Goal: Task Accomplishment & Management: Use online tool/utility

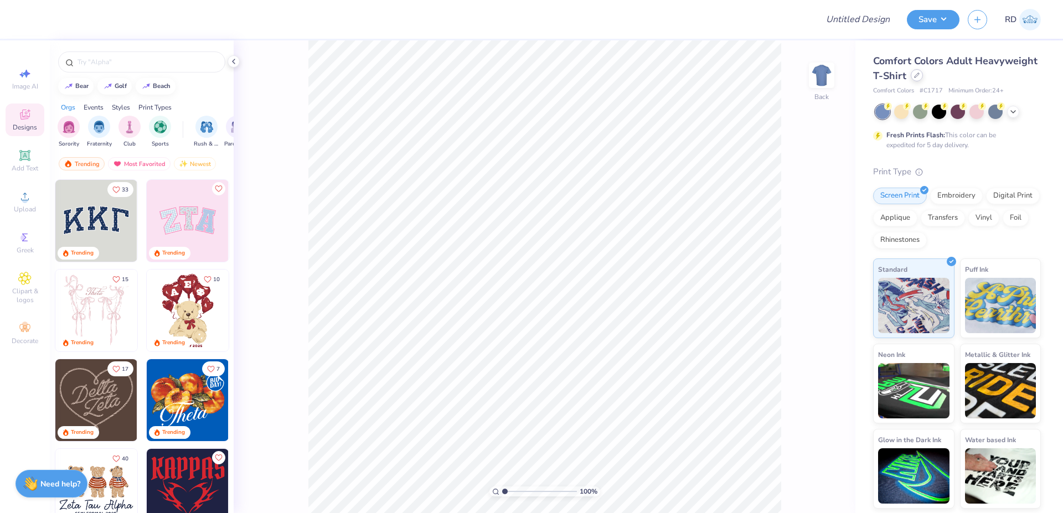
click at [925, 72] on div "Comfort Colors Adult Heavyweight T-Shirt" at bounding box center [957, 69] width 168 height 30
click at [914, 75] on icon at bounding box center [917, 76] width 6 height 6
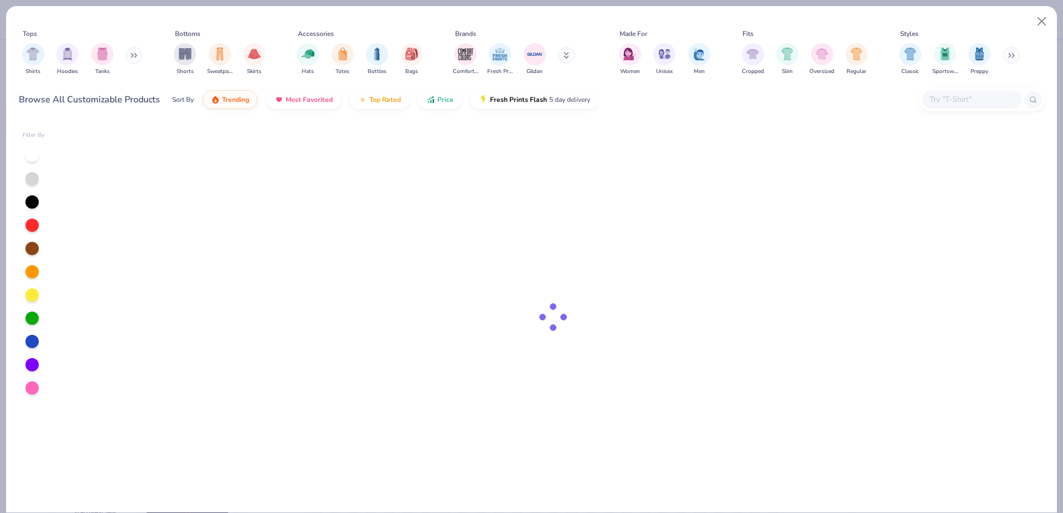
click at [966, 95] on input "text" at bounding box center [971, 99] width 85 height 13
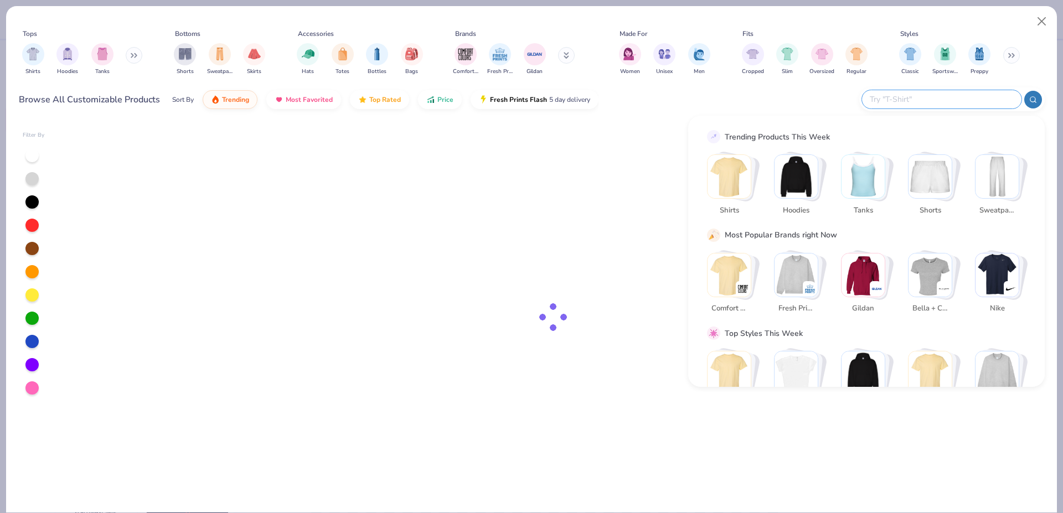
paste input "43035"
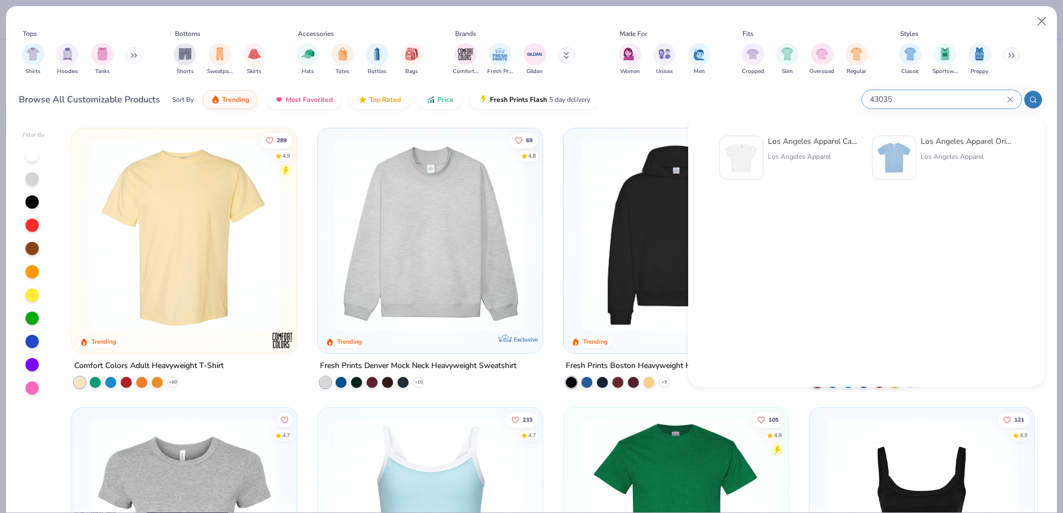
type input "43035"
click at [787, 148] on div "Los Angeles Apparel Cap Sleeve Baby Rib Crop Top [GEOGRAPHIC_DATA] Apparel" at bounding box center [814, 158] width 93 height 44
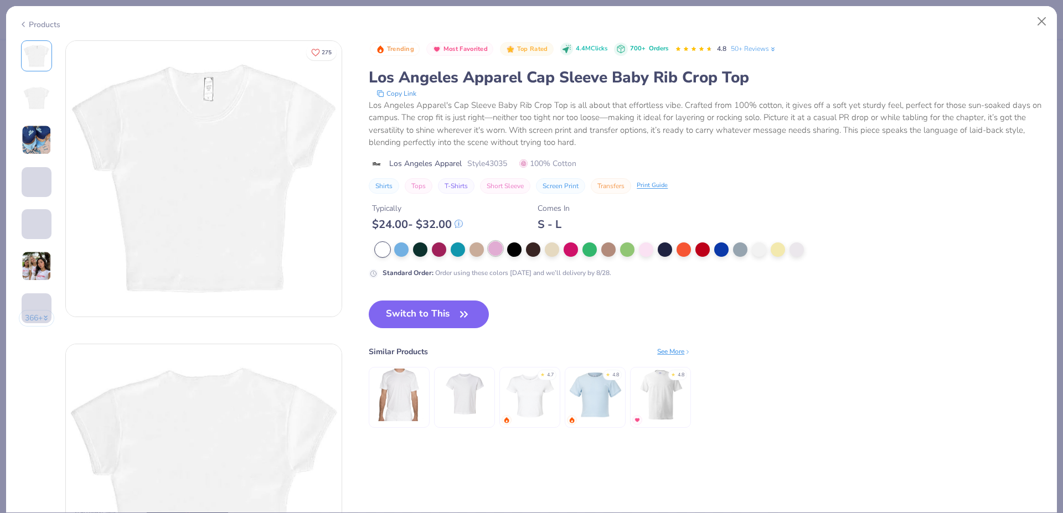
click at [498, 244] on div at bounding box center [495, 248] width 14 height 14
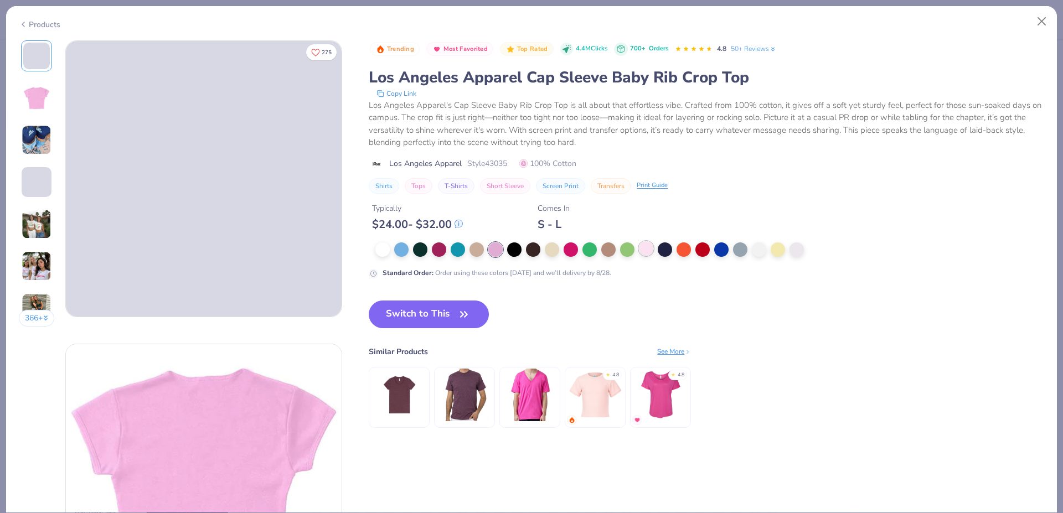
click at [653, 247] on div at bounding box center [646, 248] width 14 height 14
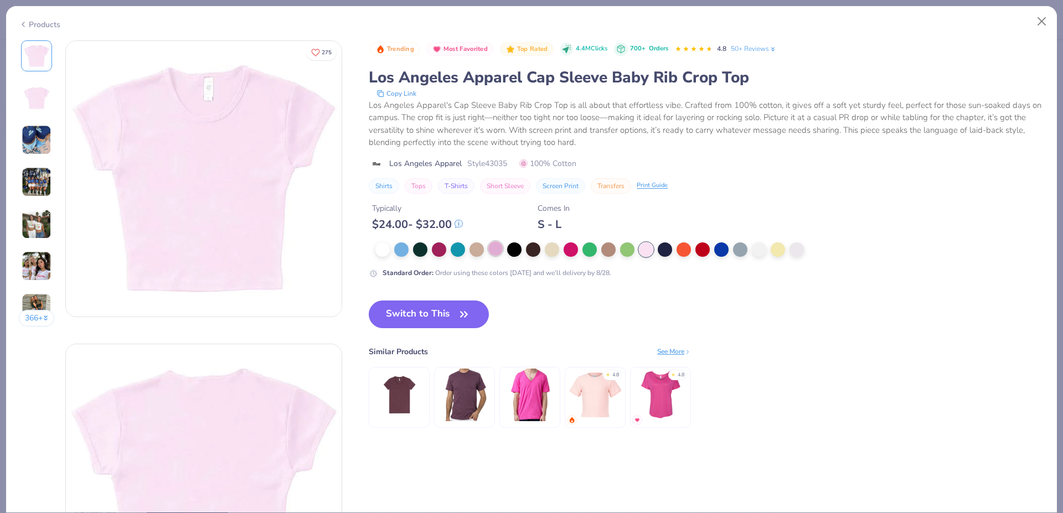
click at [496, 246] on div at bounding box center [495, 248] width 14 height 14
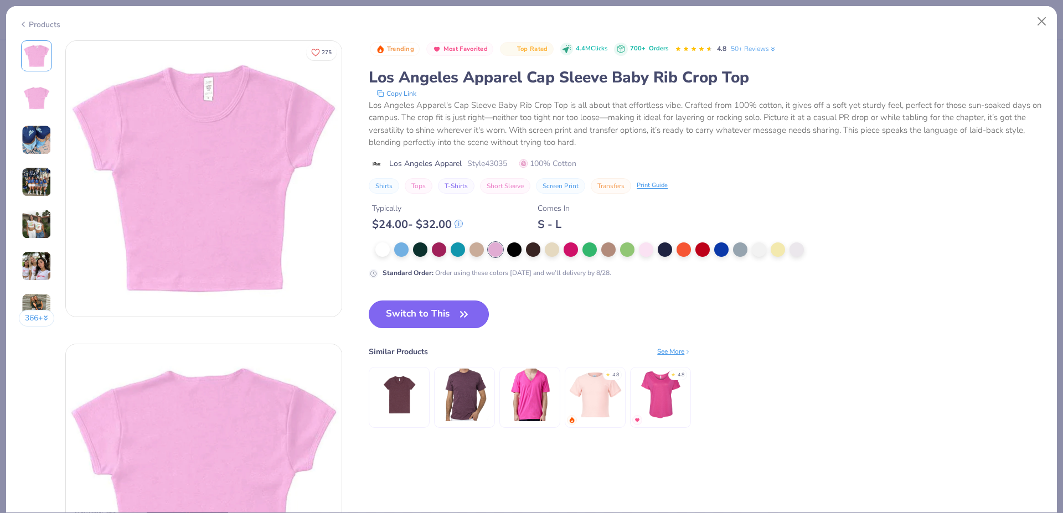
click at [438, 307] on button "Switch to This" at bounding box center [429, 315] width 120 height 28
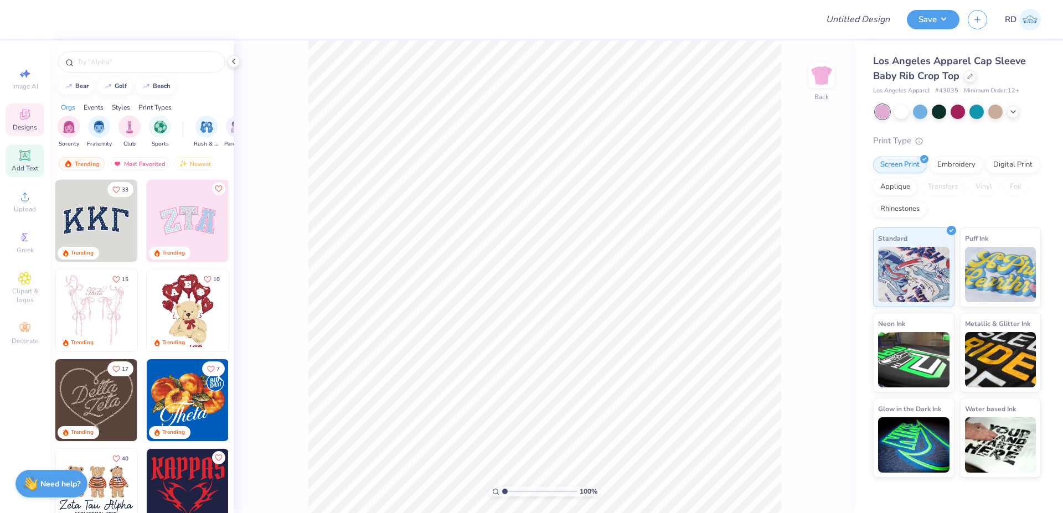
click at [21, 163] on div "Add Text" at bounding box center [25, 161] width 39 height 33
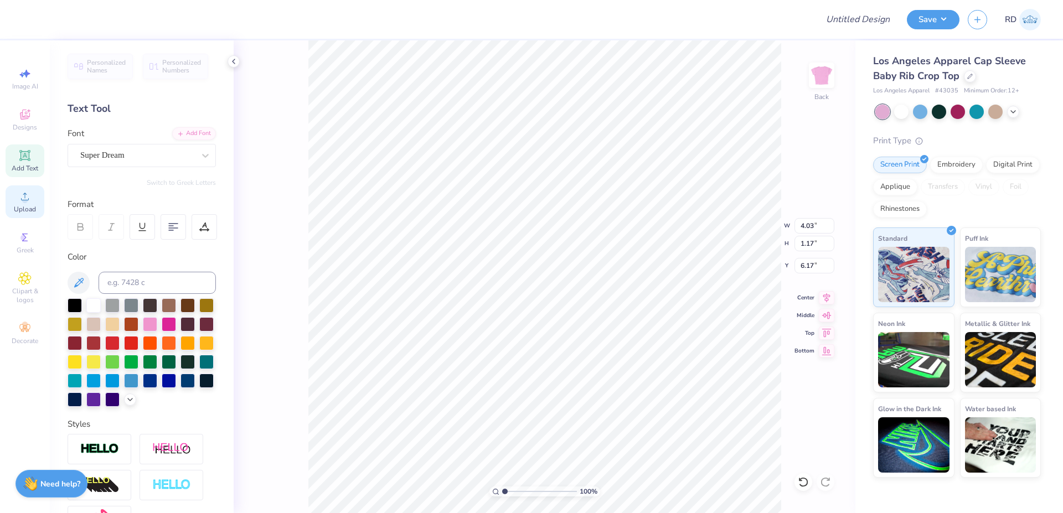
click at [31, 207] on span "Upload" at bounding box center [25, 209] width 22 height 9
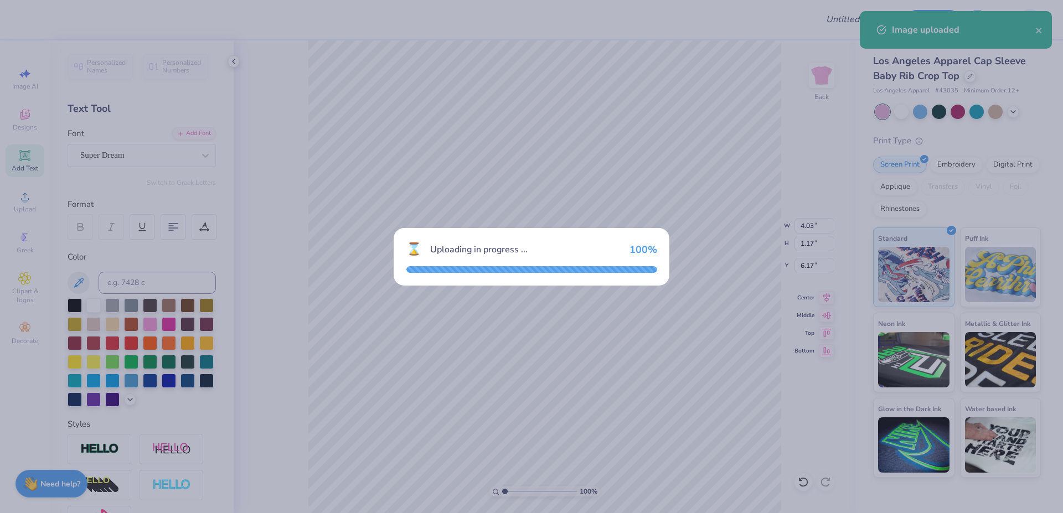
type input "6.97"
type input "5.77"
type input "3.87"
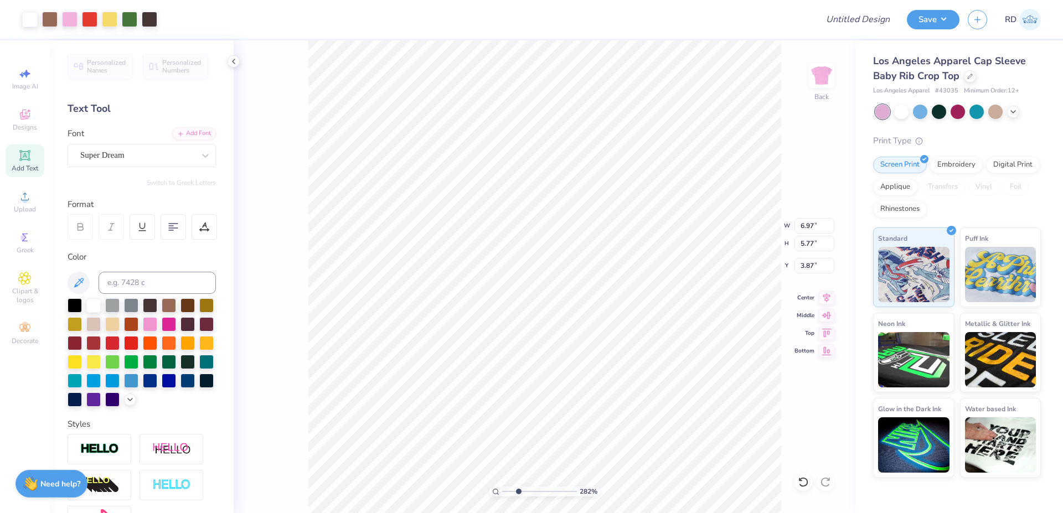
click at [518, 496] on input "range" at bounding box center [539, 492] width 75 height 10
type input "2.82"
click at [803, 234] on div "282 % Back W 6.97 6.97 " H 5.77 5.77 " Y 3.87 3.87 " Center [GEOGRAPHIC_DATA]" at bounding box center [545, 276] width 622 height 473
click at [808, 229] on div "282 % Back" at bounding box center [545, 276] width 622 height 473
click at [813, 227] on input "6.97" at bounding box center [815, 226] width 40 height 16
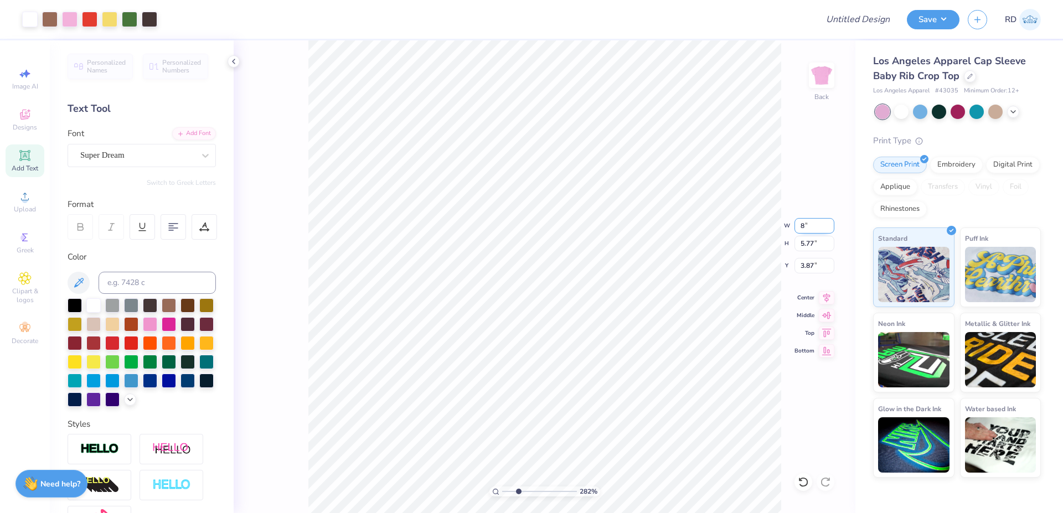
type input "7.02"
type input "5.81"
type input "3.85"
drag, startPoint x: 514, startPoint y: 494, endPoint x: 502, endPoint y: 495, distance: 11.6
type input "1"
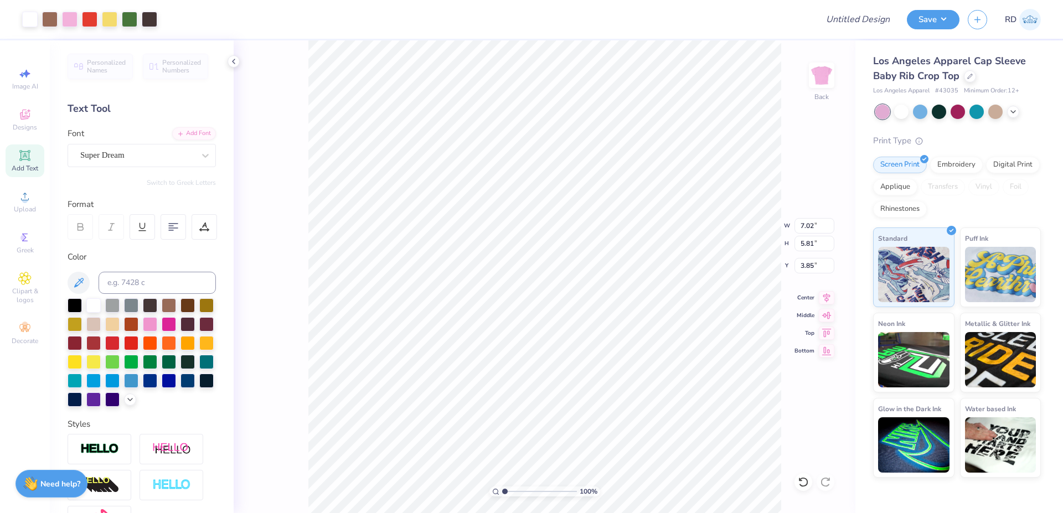
click at [502, 495] on input "range" at bounding box center [539, 492] width 75 height 10
click at [806, 228] on input "7.02" at bounding box center [815, 226] width 40 height 16
type input "7.00"
type input "5.79"
click at [817, 265] on input "3.85" at bounding box center [815, 266] width 40 height 16
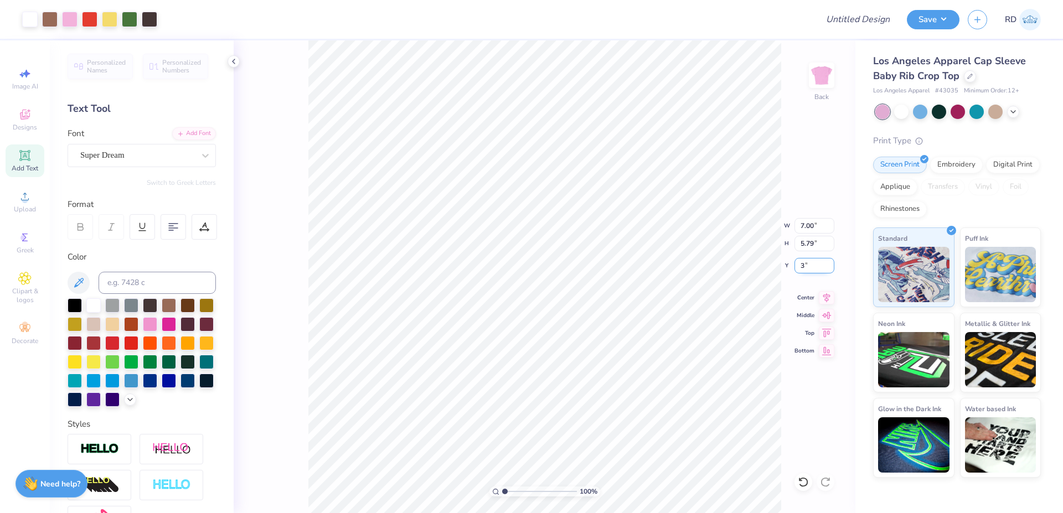
type input "3.00"
click at [610, 498] on li "Send to Back" at bounding box center [627, 500] width 87 height 22
click at [511, 492] on input "range" at bounding box center [539, 492] width 75 height 10
type input "1.86"
type input "7.22"
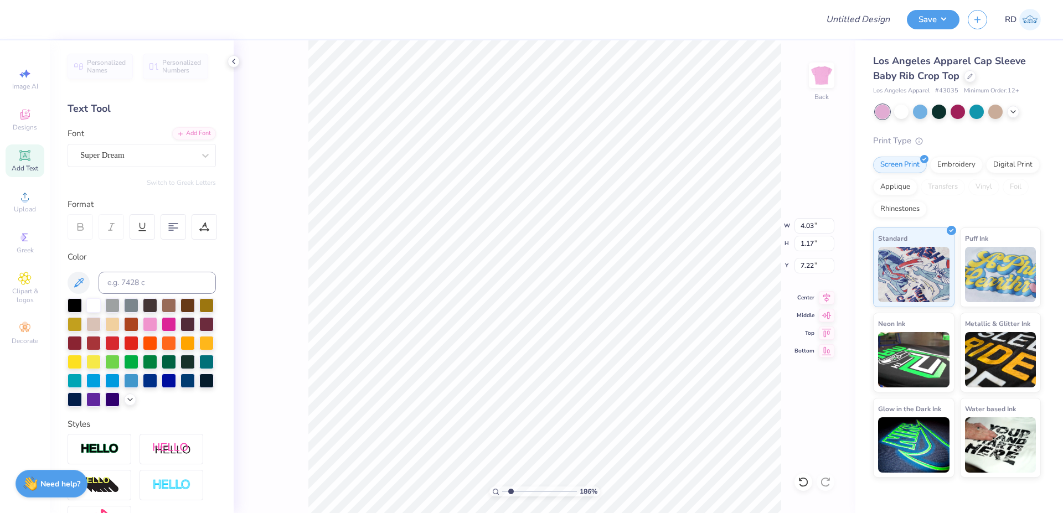
type input "2.57"
type input "0.74"
type input "8.28"
drag, startPoint x: 518, startPoint y: 490, endPoint x: 506, endPoint y: 493, distance: 12.3
click at [506, 493] on input "range" at bounding box center [539, 492] width 75 height 10
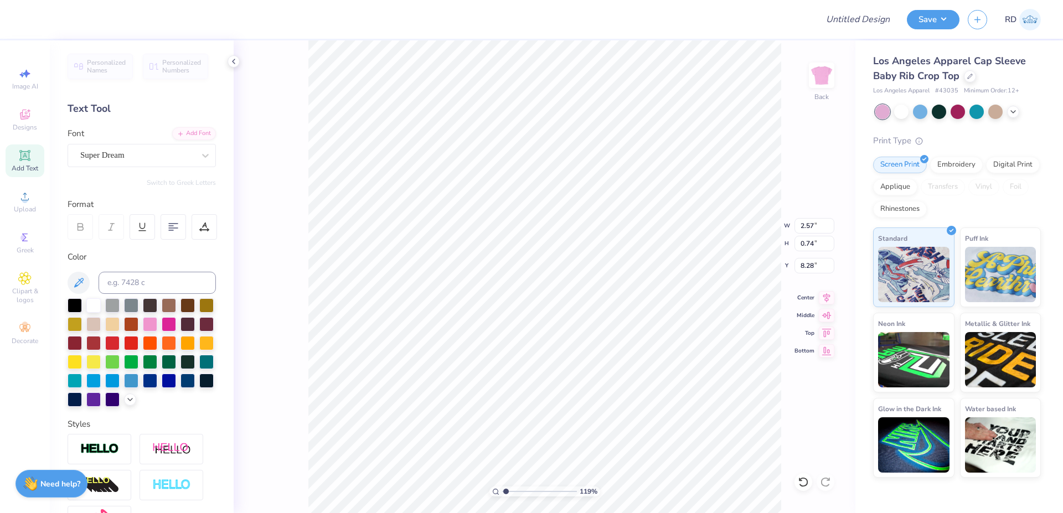
type input "1.19"
type textarea "FASHION SOCIETY"
click at [184, 135] on div "Add Font" at bounding box center [194, 132] width 44 height 13
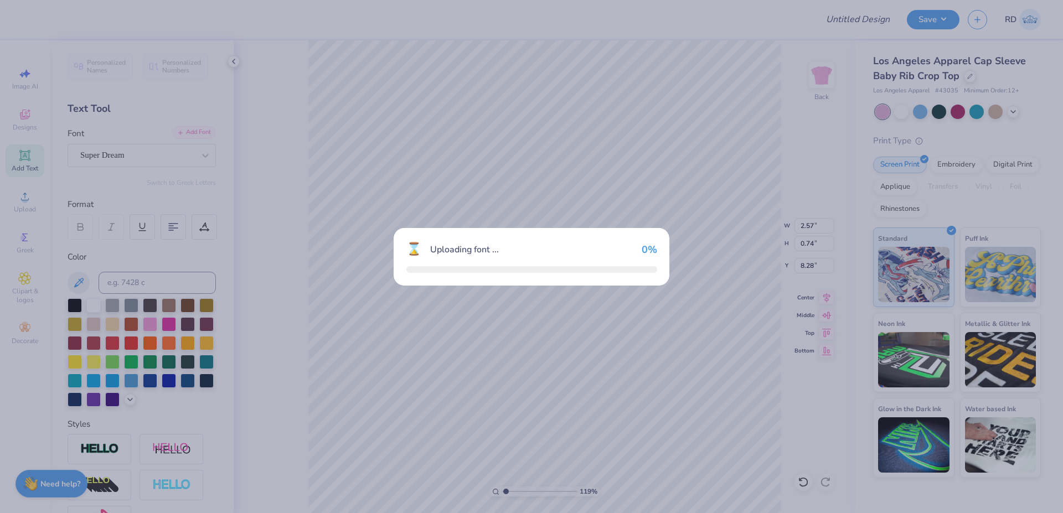
type input "6.97"
type input "0.62"
type input "8.34"
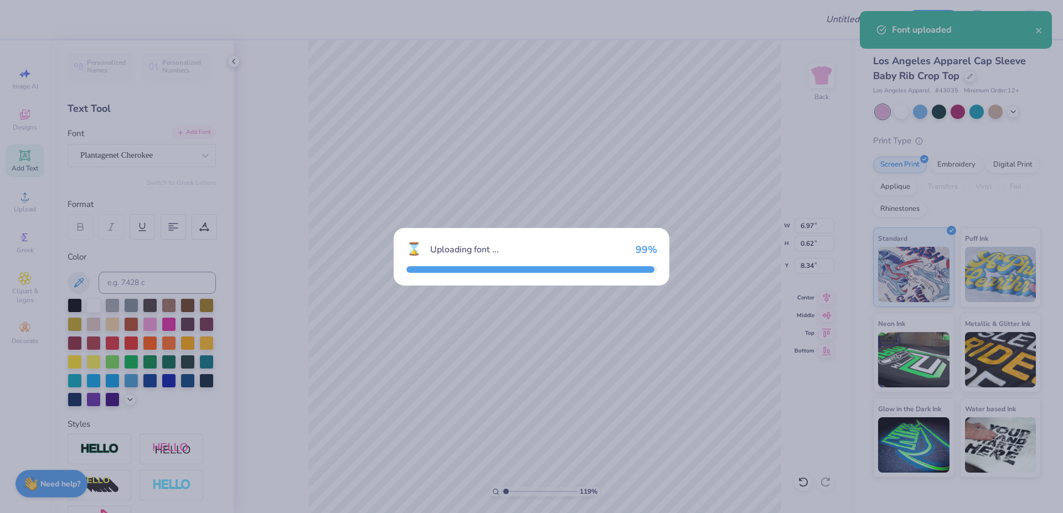
type input "0.55"
type input "8.38"
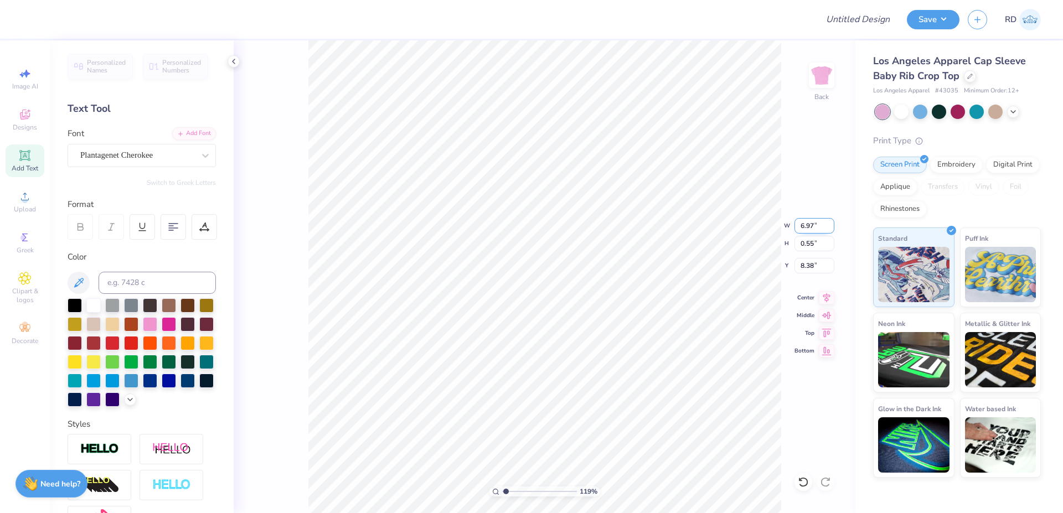
click at [815, 225] on input "6.97" at bounding box center [815, 226] width 40 height 16
paste input "3.03"
type input "3.03"
type input "0.24"
type input "8.53"
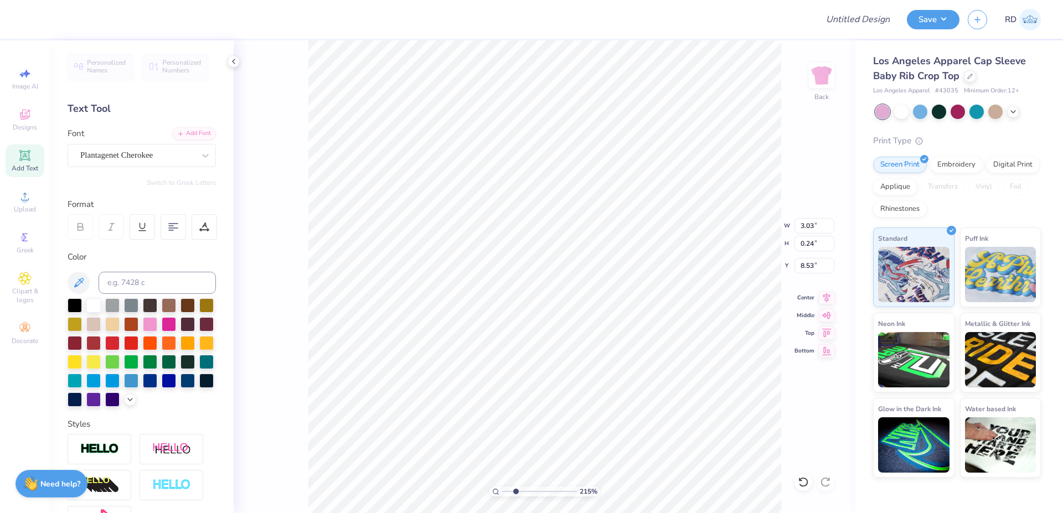
click at [516, 491] on input "range" at bounding box center [539, 492] width 75 height 10
type input "2.45"
click at [611, 306] on li "Duplicate" at bounding box center [626, 306] width 87 height 22
type input "9.53"
paste textarea "Threads of"
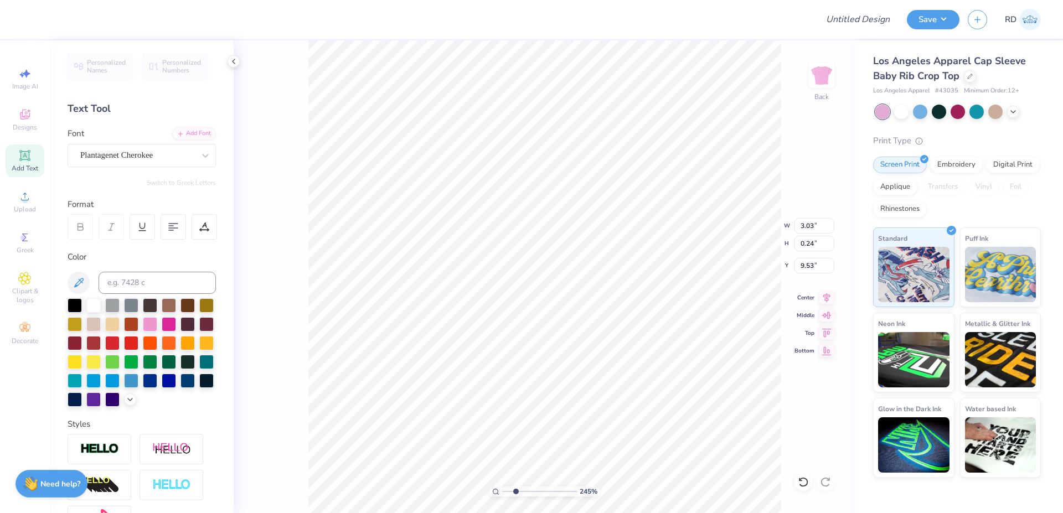
scroll to position [0, 3]
type textarea "Threads of"
click at [808, 222] on input "1.62" at bounding box center [815, 226] width 40 height 16
paste input "484"
type input "1.48"
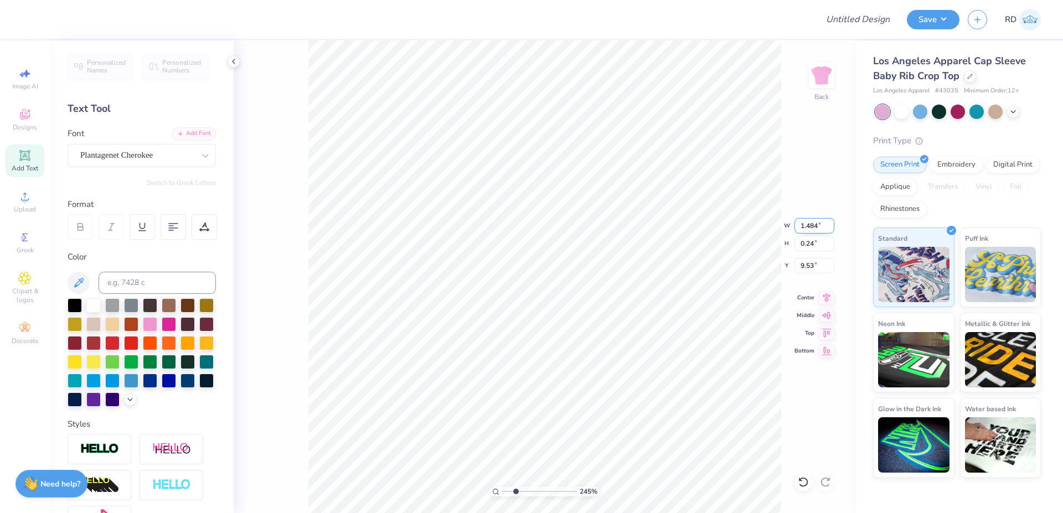
type input "0.22"
click at [554, 298] on li "Duplicate" at bounding box center [567, 306] width 87 height 22
type input "10.46"
click at [187, 132] on div "Add Font" at bounding box center [194, 132] width 44 height 13
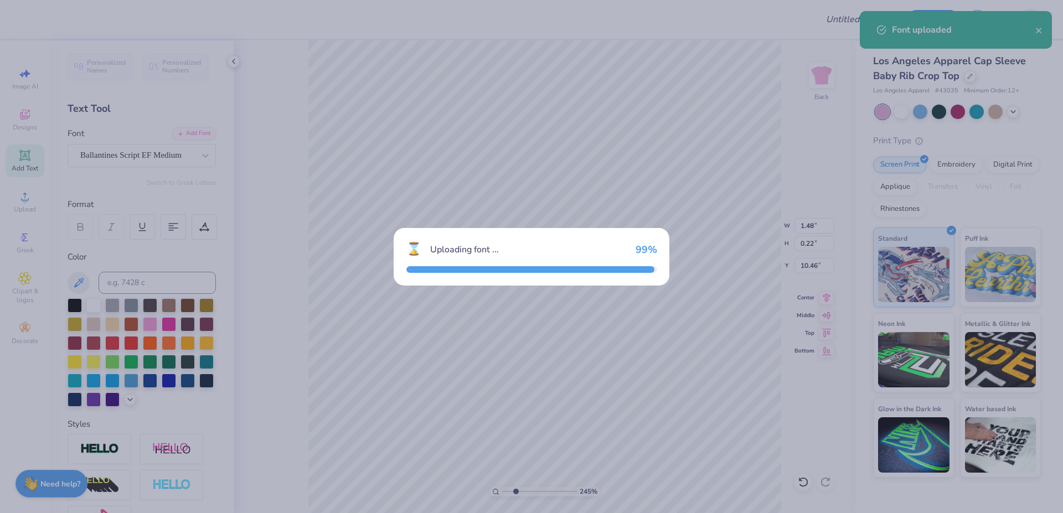
type input "1.23"
type input "0.28"
type input "10.43"
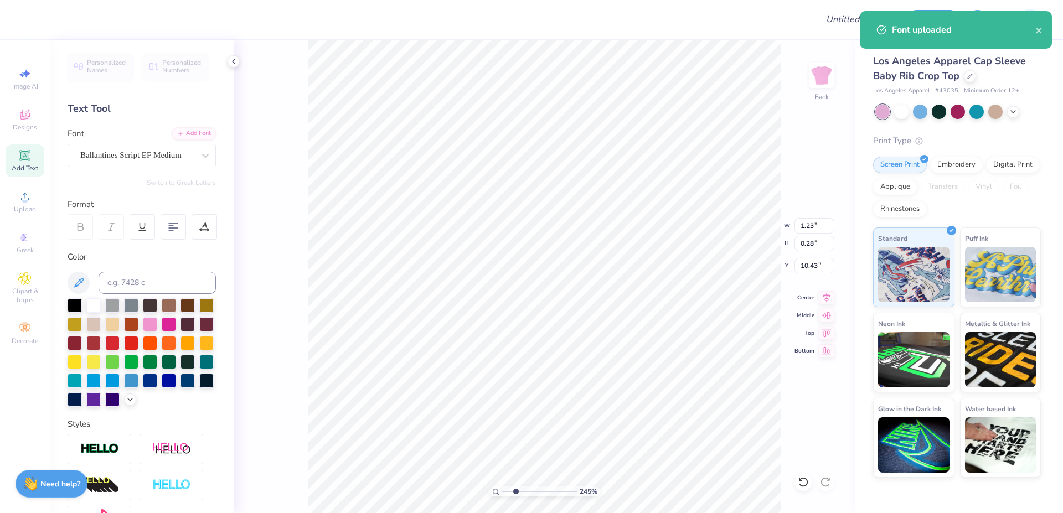
paste textarea "Expression"
type textarea "Expression"
click at [821, 223] on input "1.23" at bounding box center [815, 226] width 40 height 16
paste input "35"
type input "1.35"
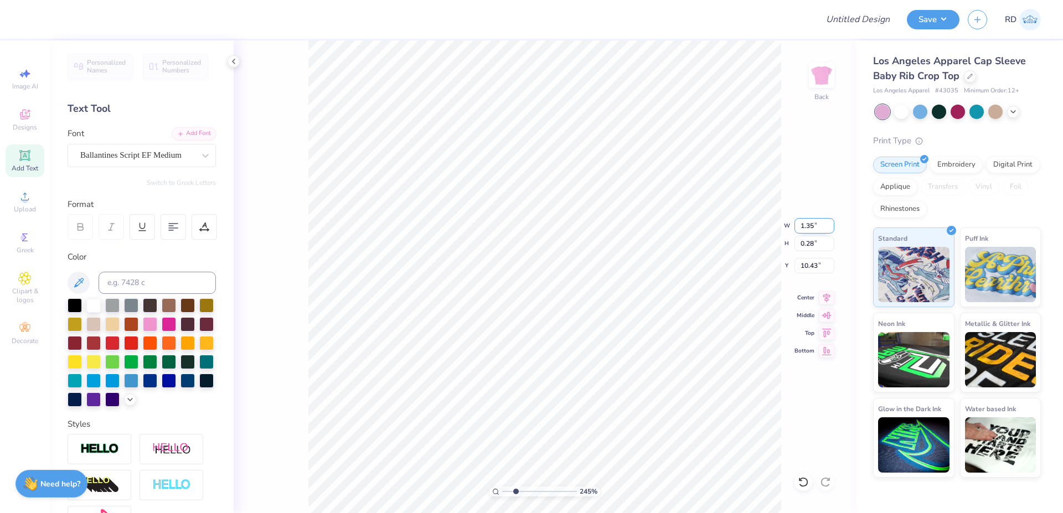
type input "0.35"
type input "10.40"
drag, startPoint x: 519, startPoint y: 490, endPoint x: 538, endPoint y: 490, distance: 18.3
click at [538, 490] on input "range" at bounding box center [539, 492] width 75 height 10
type input "8.11"
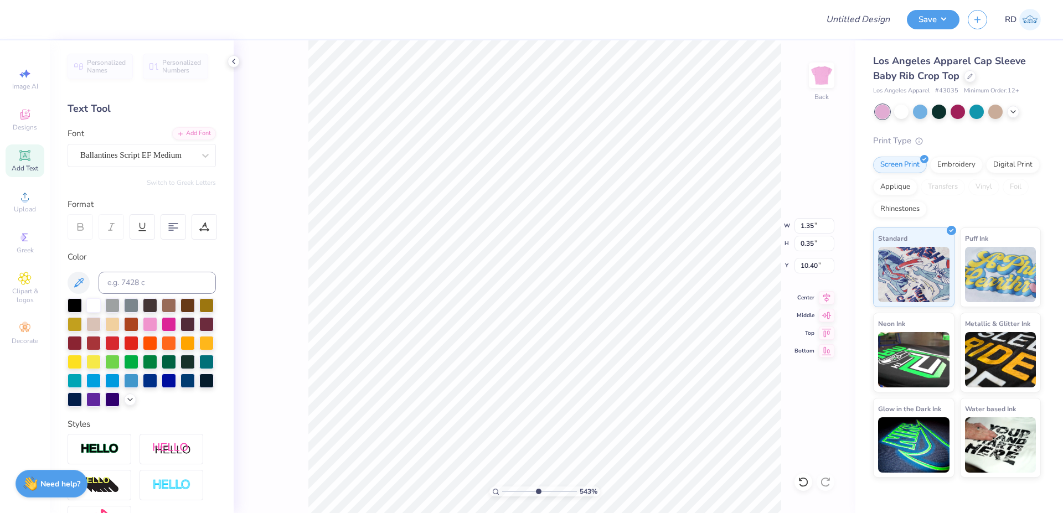
type input "9.40"
click at [558, 488] on input "range" at bounding box center [539, 492] width 75 height 10
type input "8.11"
type input "1.48"
type input "0.22"
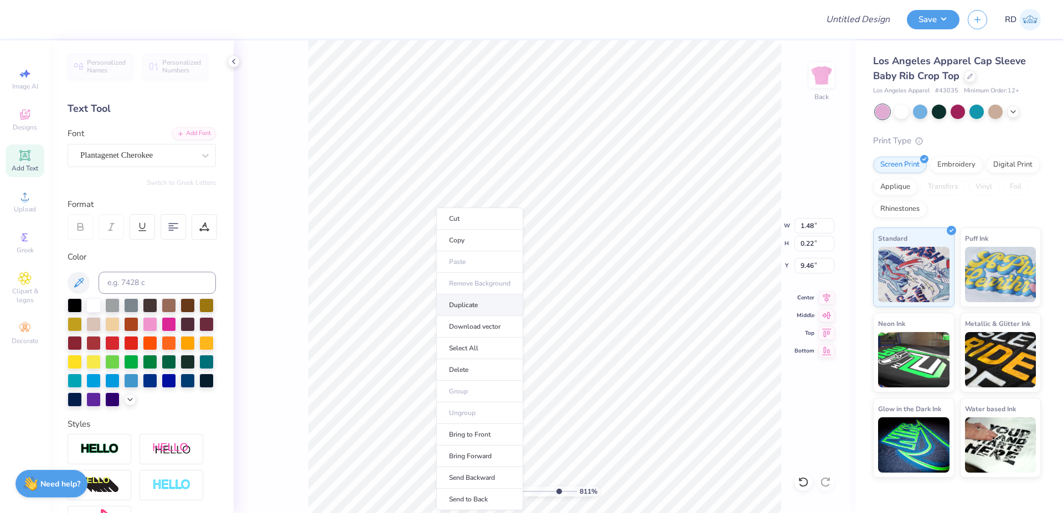
click at [476, 306] on li "Duplicate" at bounding box center [479, 306] width 87 height 22
type input "10.46"
type input "9.96"
type textarea "Fall 2025 Collection"
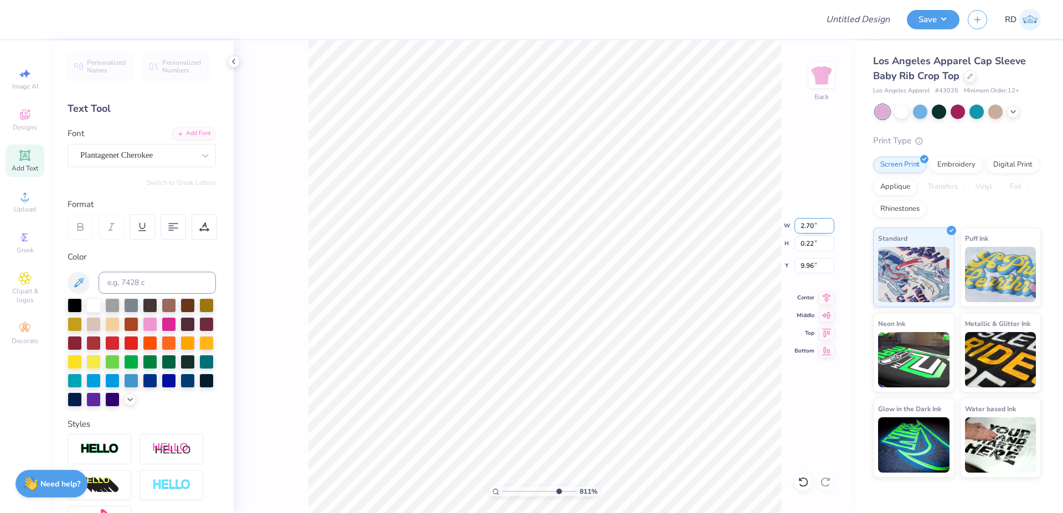
click at [810, 225] on input "2.70" at bounding box center [815, 226] width 40 height 16
paste input "3"
type input "2.30"
type input "0.19"
type input "9.97"
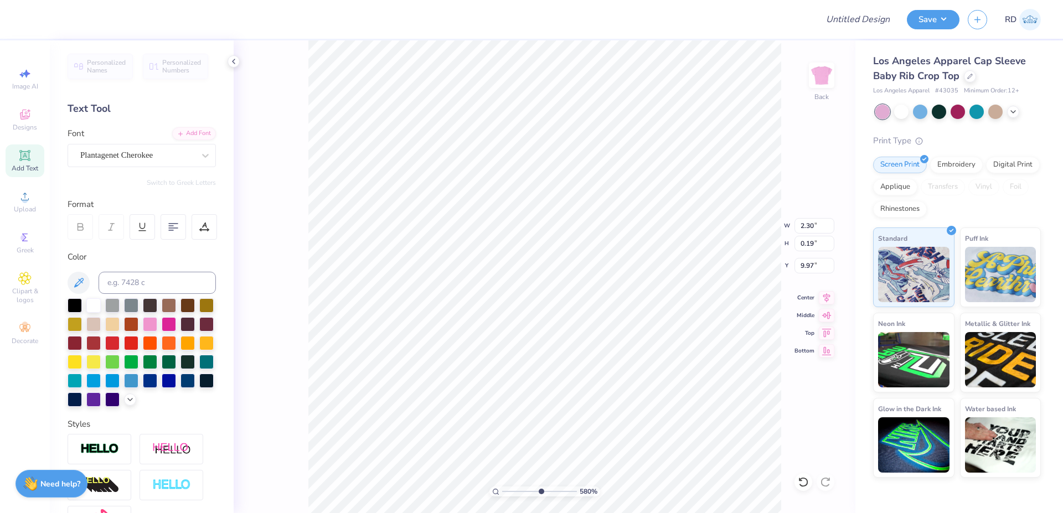
click at [540, 491] on input "range" at bounding box center [539, 492] width 75 height 10
type input "5.8"
type input "3.03"
type input "0.24"
type input "8.53"
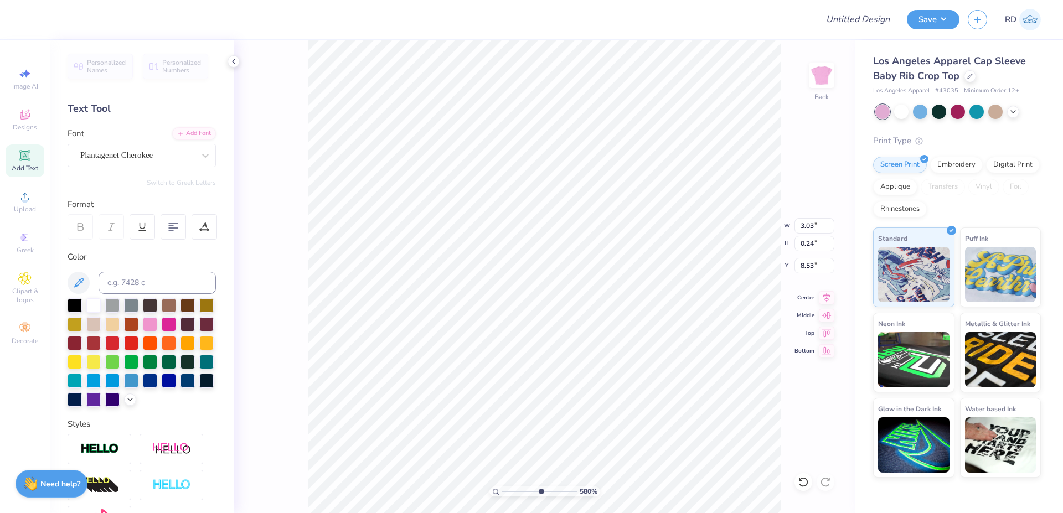
type input "1.48"
type input "0.22"
type input "8.85"
type input "1.35"
type input "0.35"
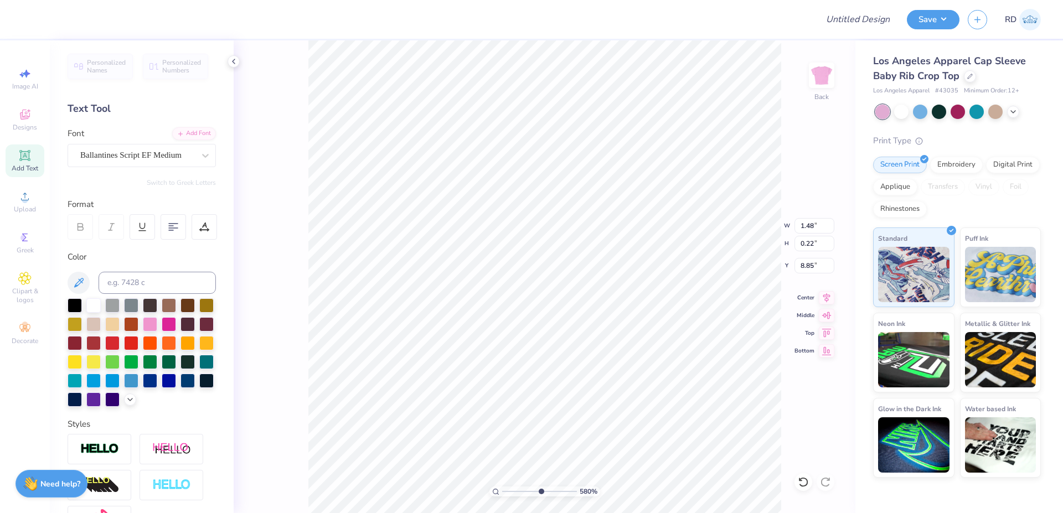
type input "9.40"
type input "2.30"
type input "0.19"
type input "9.97"
click at [517, 487] on div "580 %" at bounding box center [545, 492] width 111 height 10
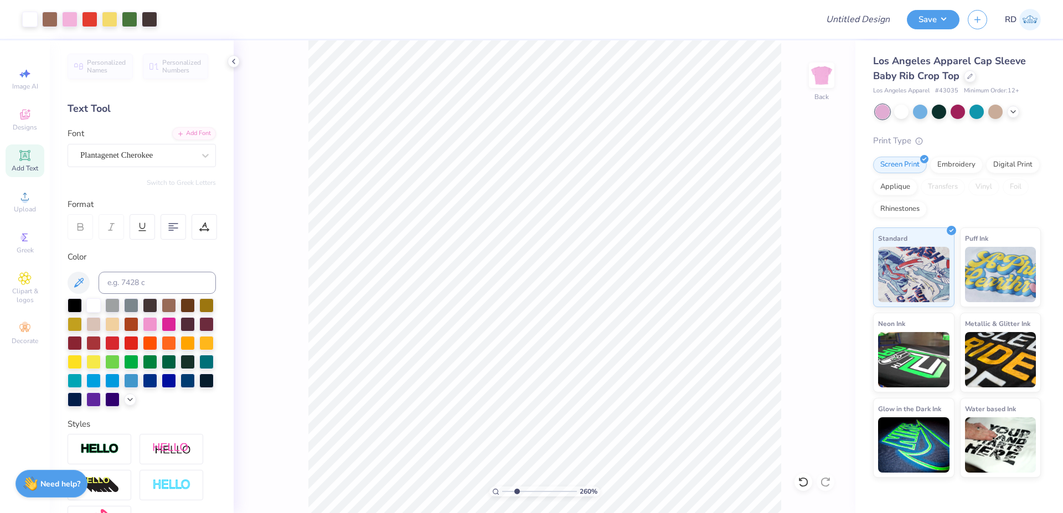
click at [517, 496] on input "range" at bounding box center [539, 492] width 75 height 10
drag, startPoint x: 536, startPoint y: 493, endPoint x: 542, endPoint y: 495, distance: 6.8
click at [542, 495] on input "range" at bounding box center [539, 492] width 75 height 10
type input "2.75"
type input "9.14"
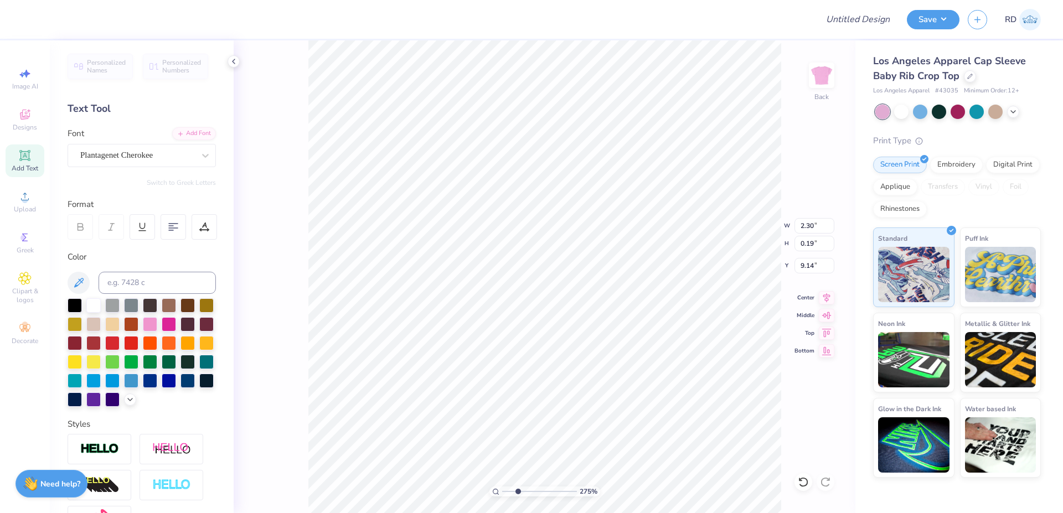
click at [518, 495] on input "range" at bounding box center [539, 492] width 75 height 10
drag, startPoint x: 534, startPoint y: 492, endPoint x: 552, endPoint y: 495, distance: 17.5
type input "7.29"
click at [552, 495] on input "range" at bounding box center [539, 492] width 75 height 10
type input "9.16"
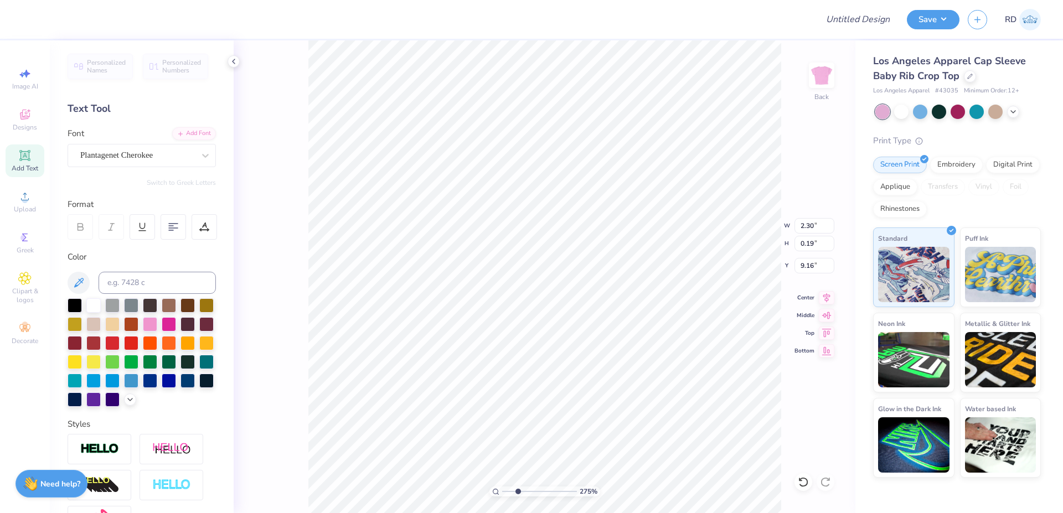
drag, startPoint x: 528, startPoint y: 493, endPoint x: 518, endPoint y: 493, distance: 10.0
type input "2.68"
click at [517, 493] on input "range" at bounding box center [539, 492] width 75 height 10
type input "2.91"
type input "0.54"
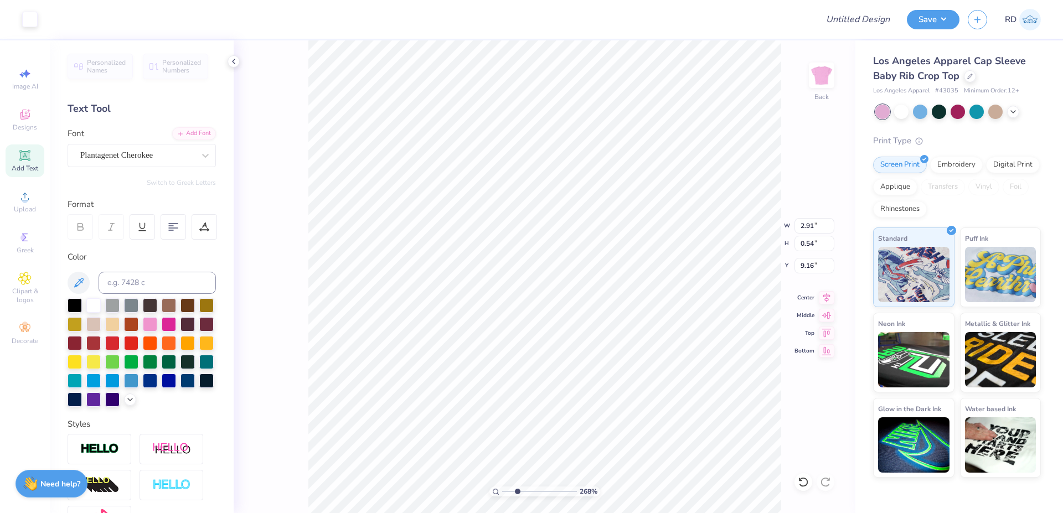
type input "8.82"
type input "3.03"
type input "0.82"
type input "6.90"
drag, startPoint x: 508, startPoint y: 490, endPoint x: 497, endPoint y: 492, distance: 12.0
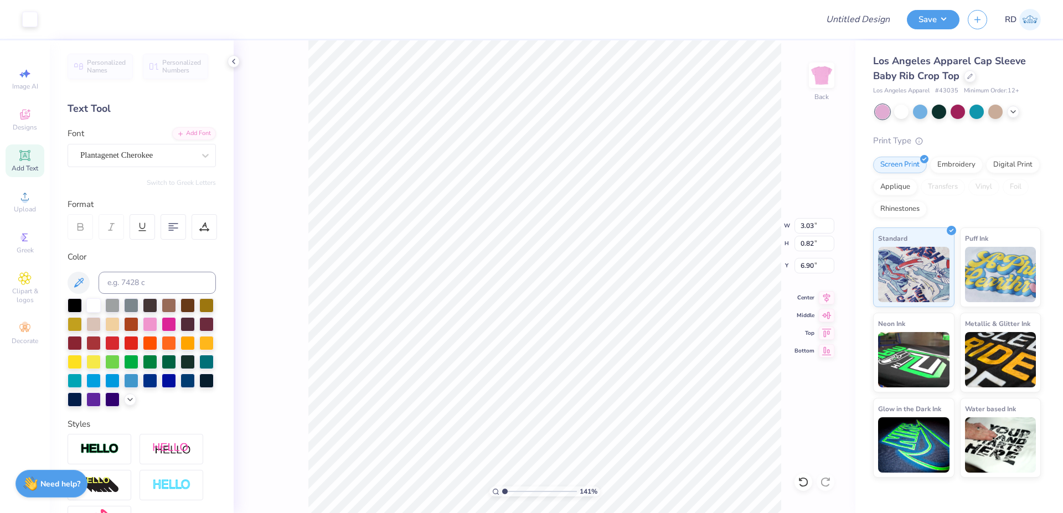
type input "1"
click at [502, 492] on input "range" at bounding box center [539, 492] width 75 height 10
click at [818, 268] on input "3.00" at bounding box center [815, 266] width 40 height 16
type input "3"
click at [864, 19] on input "Design Title" at bounding box center [844, 19] width 109 height 22
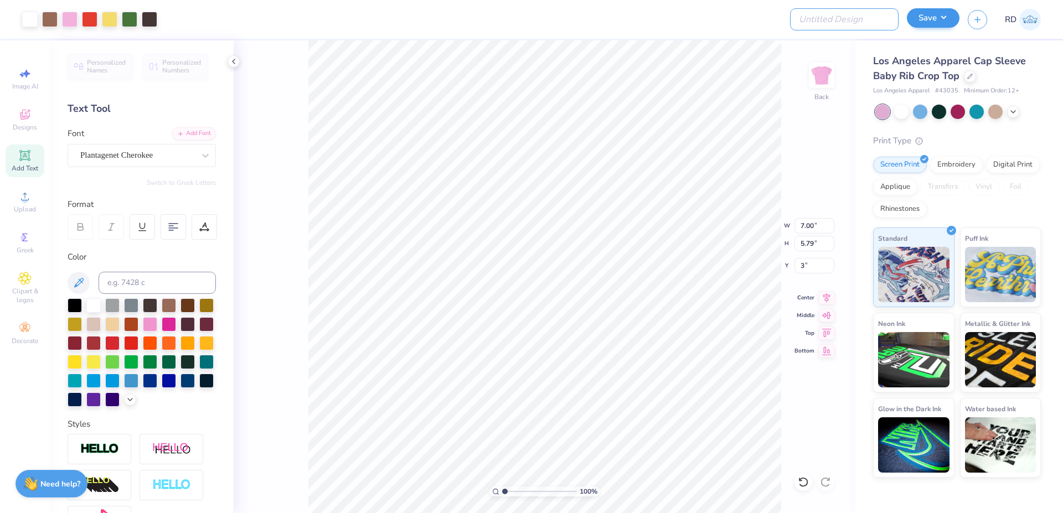
paste input "FPS239565"
type input "FPS239565"
click at [954, 19] on button "Save" at bounding box center [933, 17] width 53 height 19
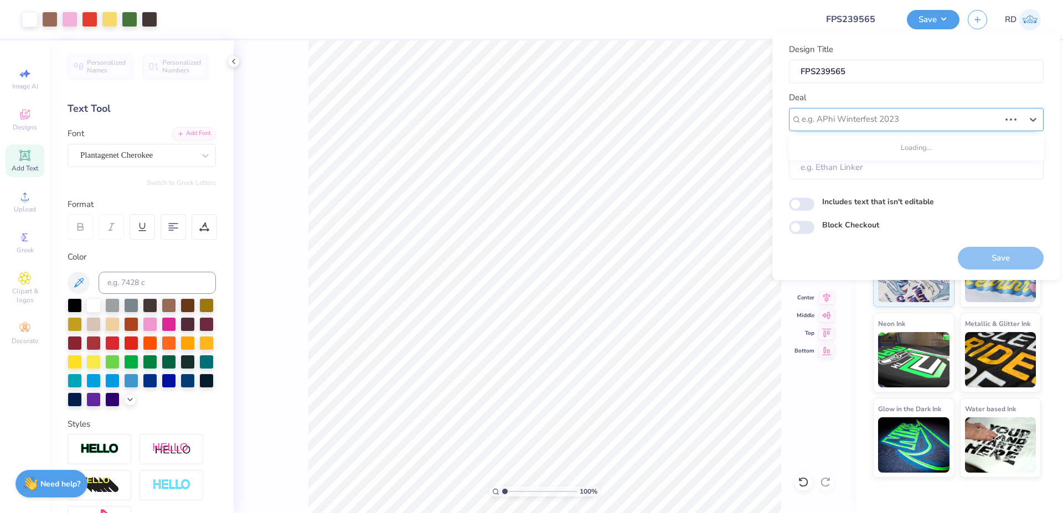
click at [895, 116] on div at bounding box center [901, 119] width 198 height 15
click at [888, 150] on div "Design Tool Gallery" at bounding box center [917, 149] width 246 height 18
type input "gallery"
type input "Design Tool Gallery User"
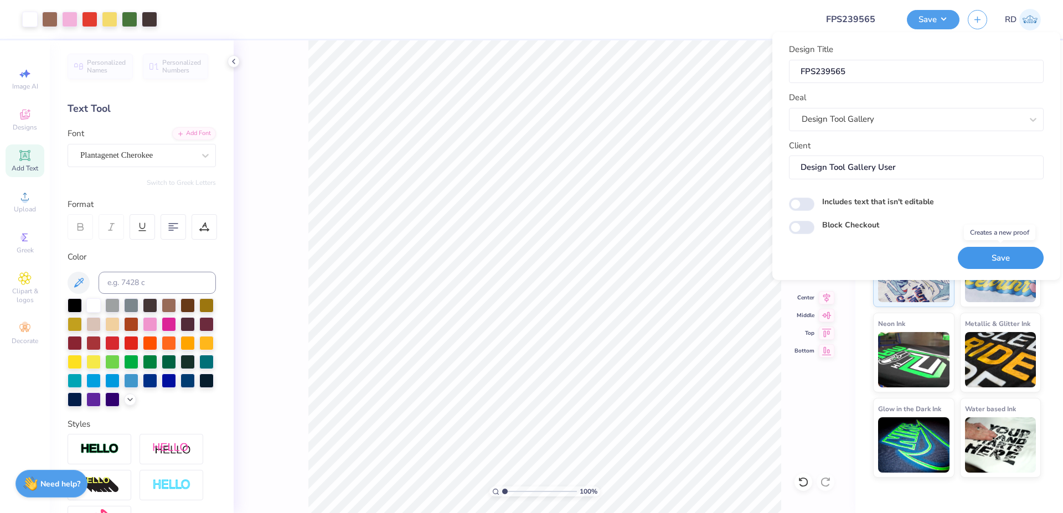
click at [979, 254] on button "Save" at bounding box center [1001, 258] width 86 height 23
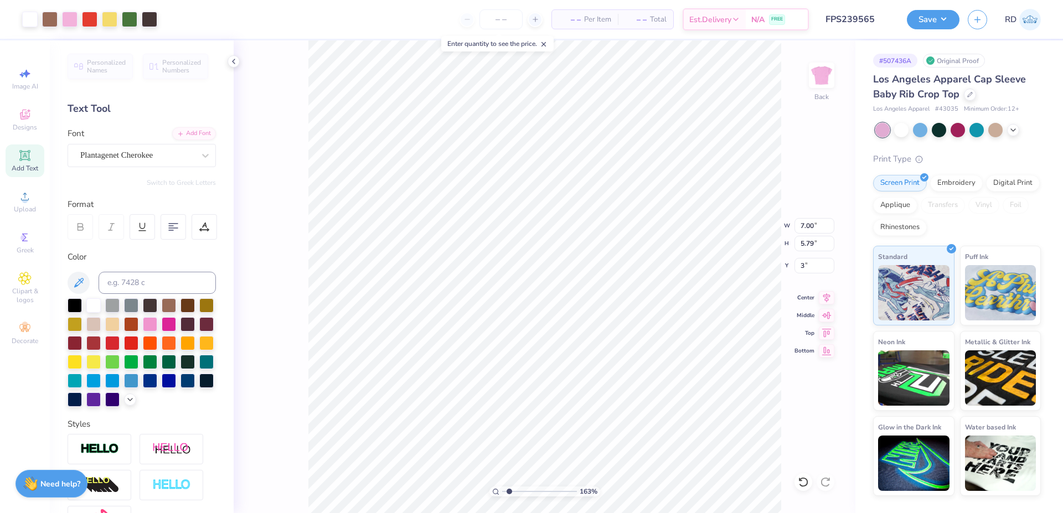
drag, startPoint x: 518, startPoint y: 496, endPoint x: 509, endPoint y: 497, distance: 8.4
click at [509, 497] on input "range" at bounding box center [539, 492] width 75 height 10
type input "1.63"
click at [948, 22] on button "Save" at bounding box center [933, 17] width 53 height 19
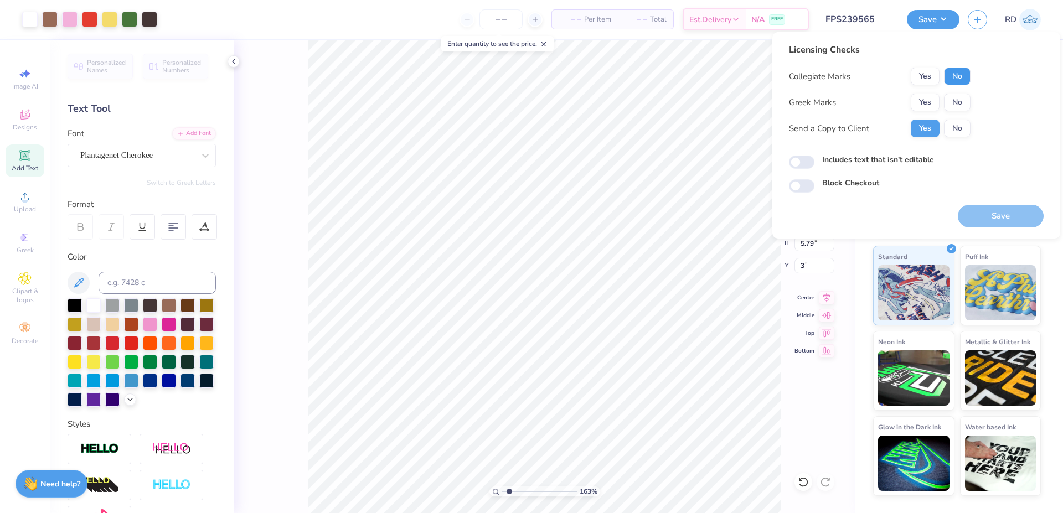
click at [967, 74] on button "No" at bounding box center [957, 77] width 27 height 18
click at [937, 96] on button "Yes" at bounding box center [925, 103] width 29 height 18
